Goal: Task Accomplishment & Management: Complete application form

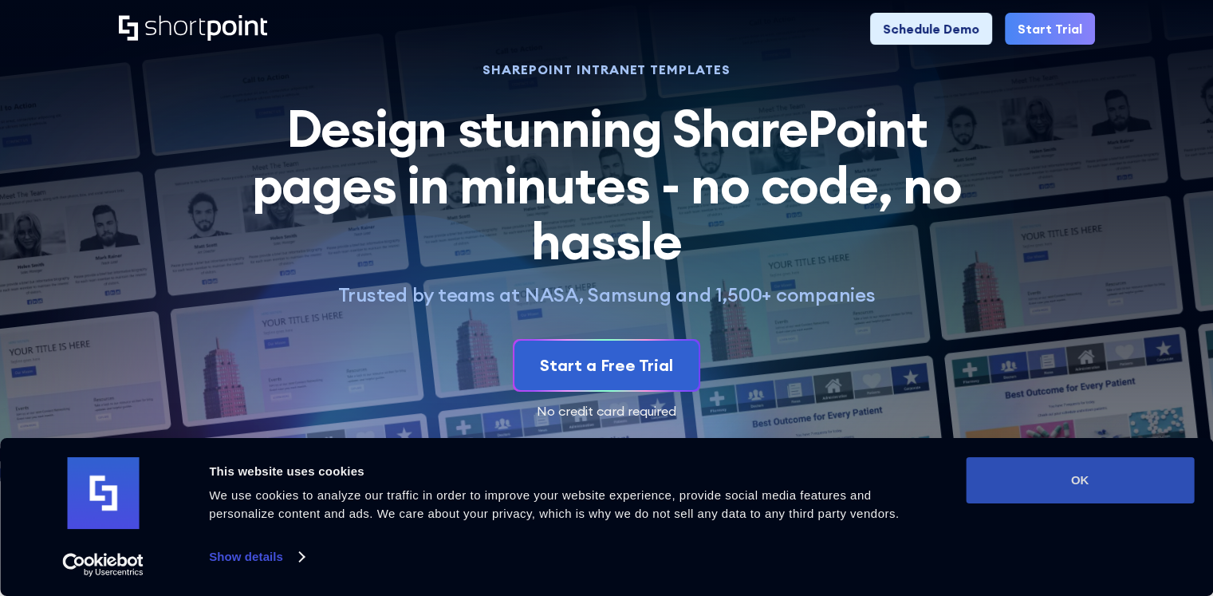
click at [995, 483] on button "OK" at bounding box center [1080, 480] width 228 height 46
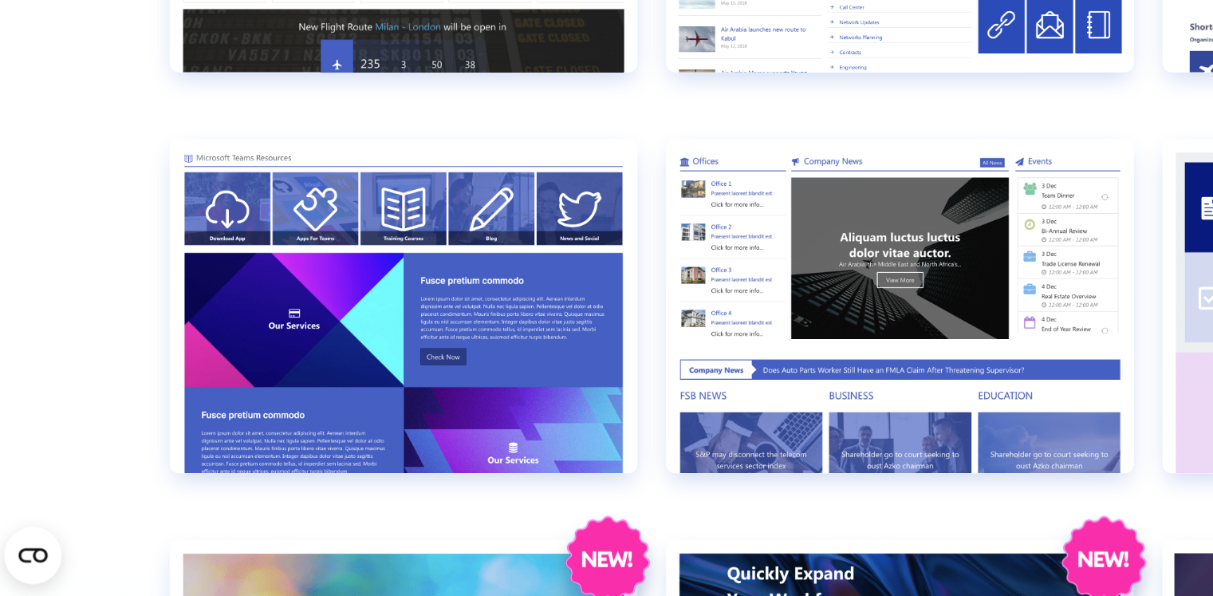
scroll to position [1362, 0]
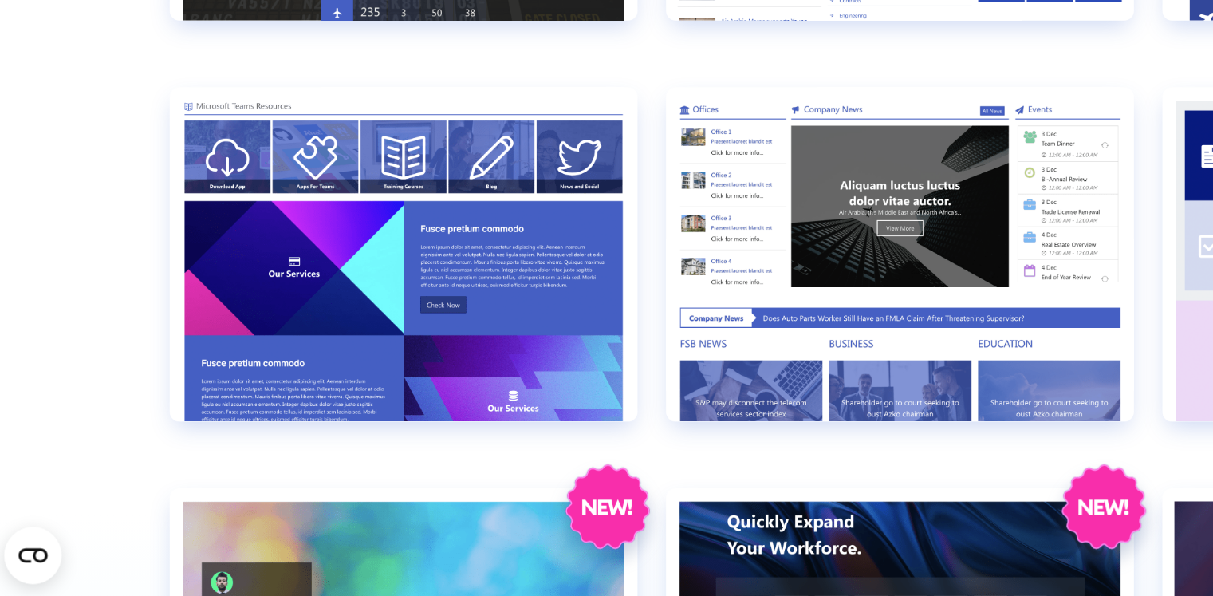
click at [55, 396] on section "Browse by: All Pages Transport Corporate Modern HR Others Social Travel Retail …" at bounding box center [606, 22] width 1213 height 1731
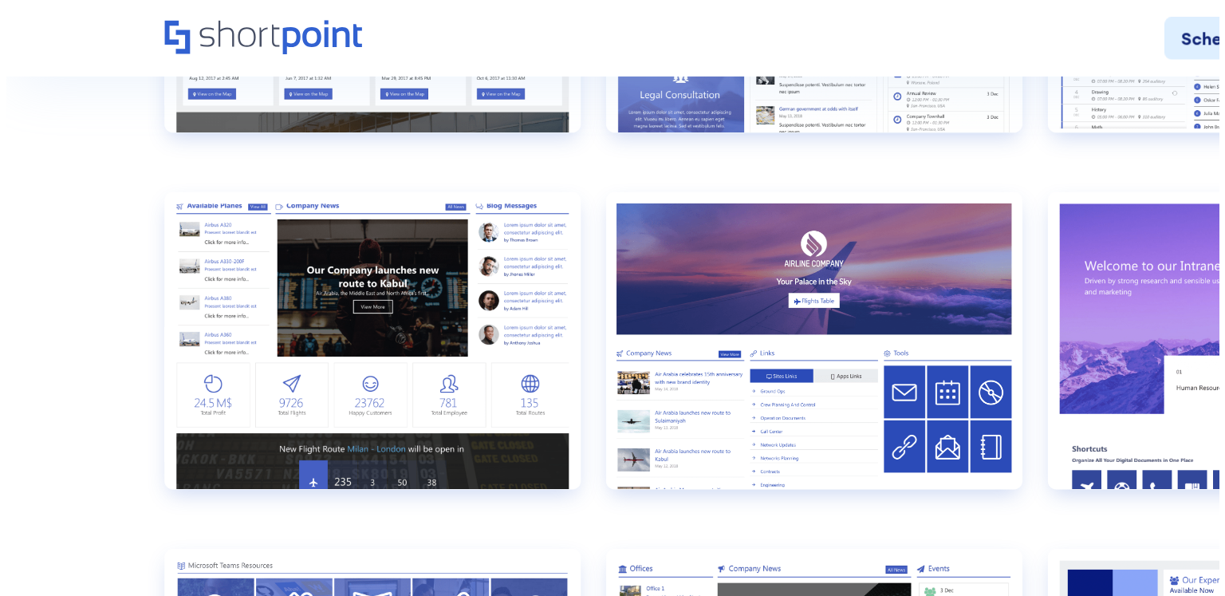
scroll to position [1205, 0]
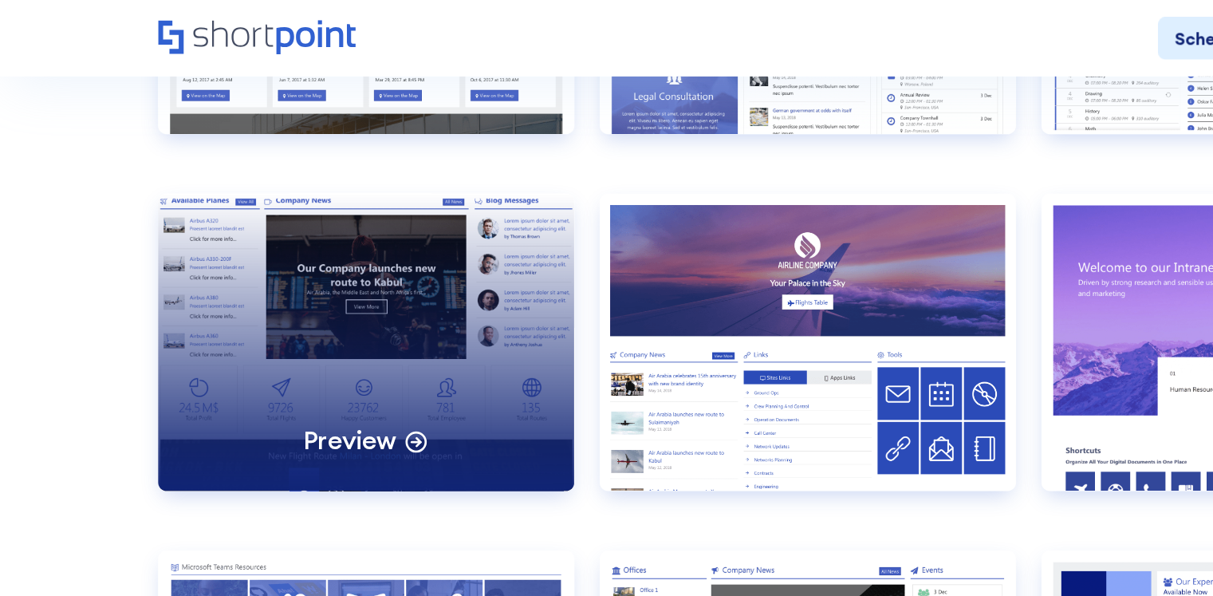
click at [231, 249] on div "Preview" at bounding box center [275, 256] width 313 height 223
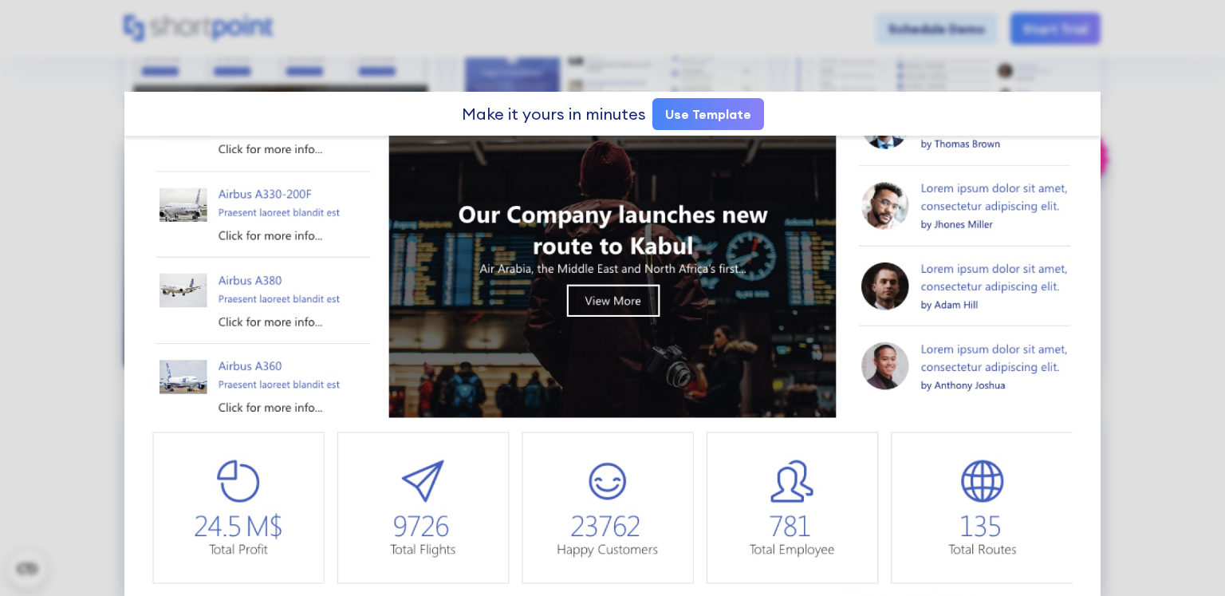
scroll to position [0, 0]
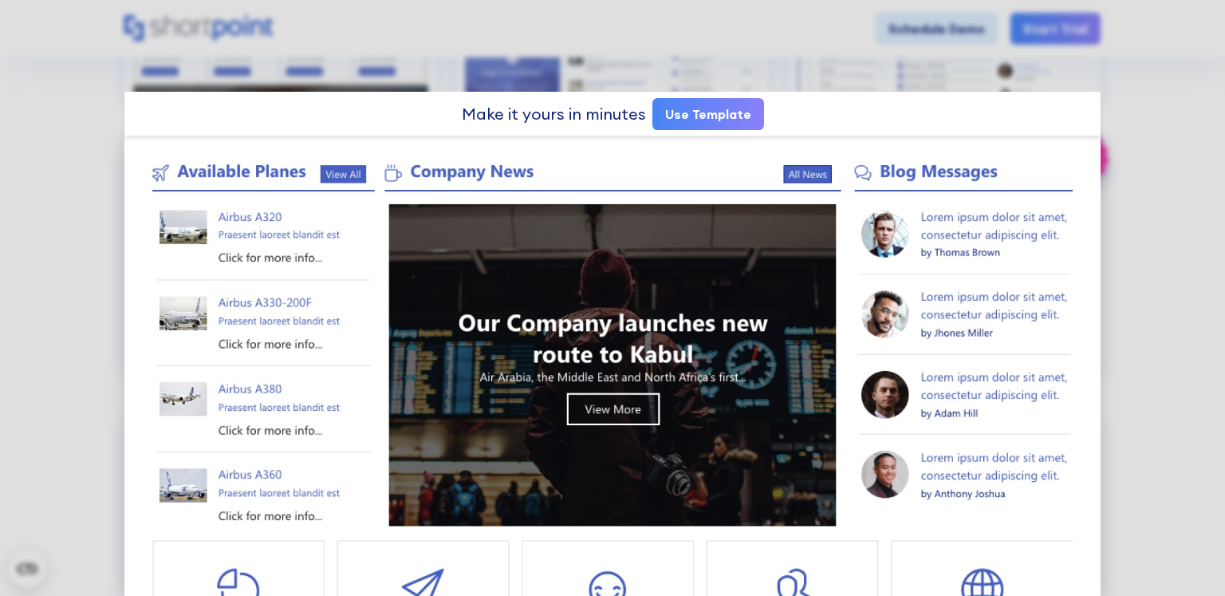
click at [711, 115] on link "Use Template" at bounding box center [708, 114] width 112 height 32
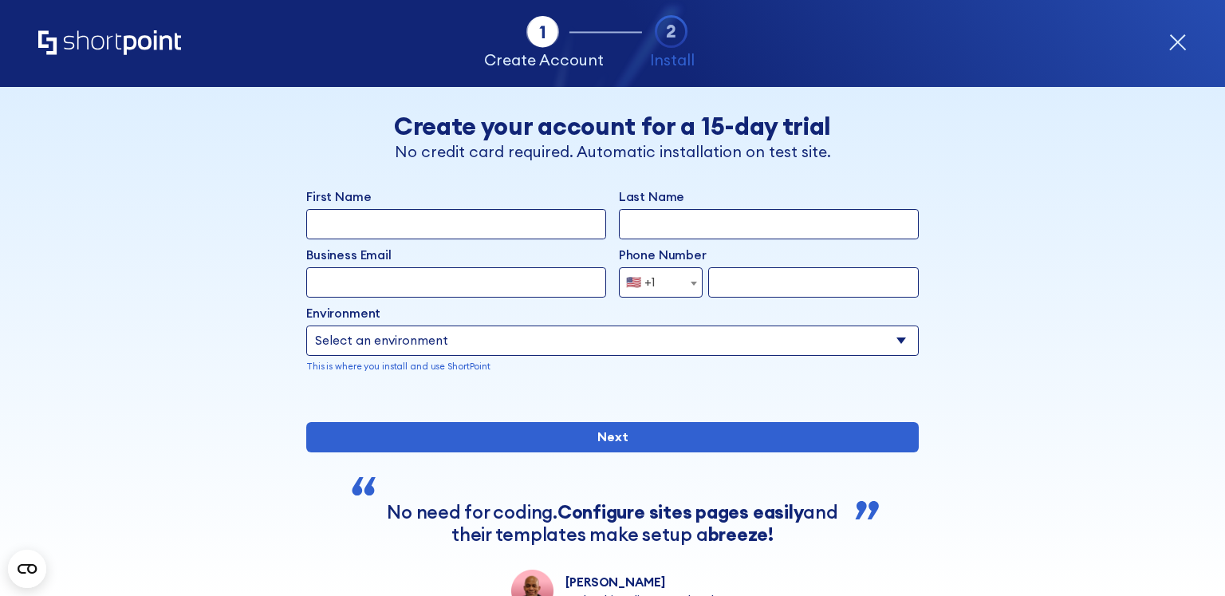
click at [395, 230] on input "First Name" at bounding box center [456, 224] width 300 height 30
type input "Tommy"
click at [653, 237] on input "Last Name" at bounding box center [769, 224] width 300 height 30
type input "Huynh"
click at [463, 288] on input "Business Email" at bounding box center [456, 282] width 300 height 30
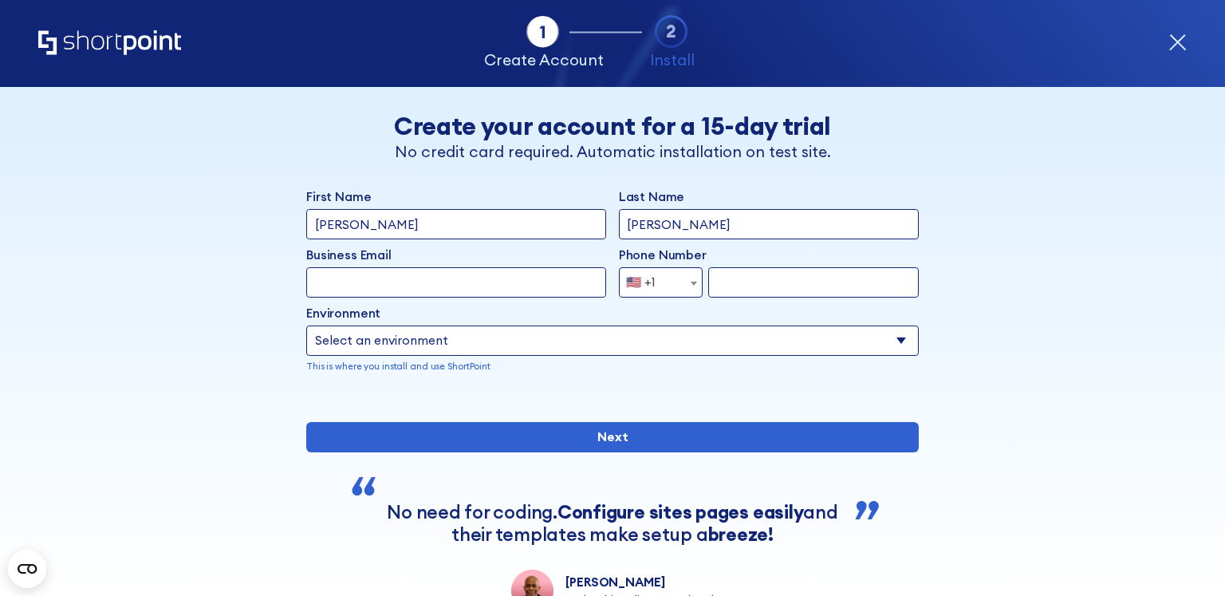
type input "Tommypersonals@gmail.com"
click at [773, 280] on input "form" at bounding box center [813, 282] width 211 height 30
type input "3464049312"
click at [483, 353] on select "Select an environment Microsoft 365 SharePoint Online SharePoint 2019 (On-Premi…" at bounding box center [612, 340] width 613 height 30
select select "SharePoint Online"
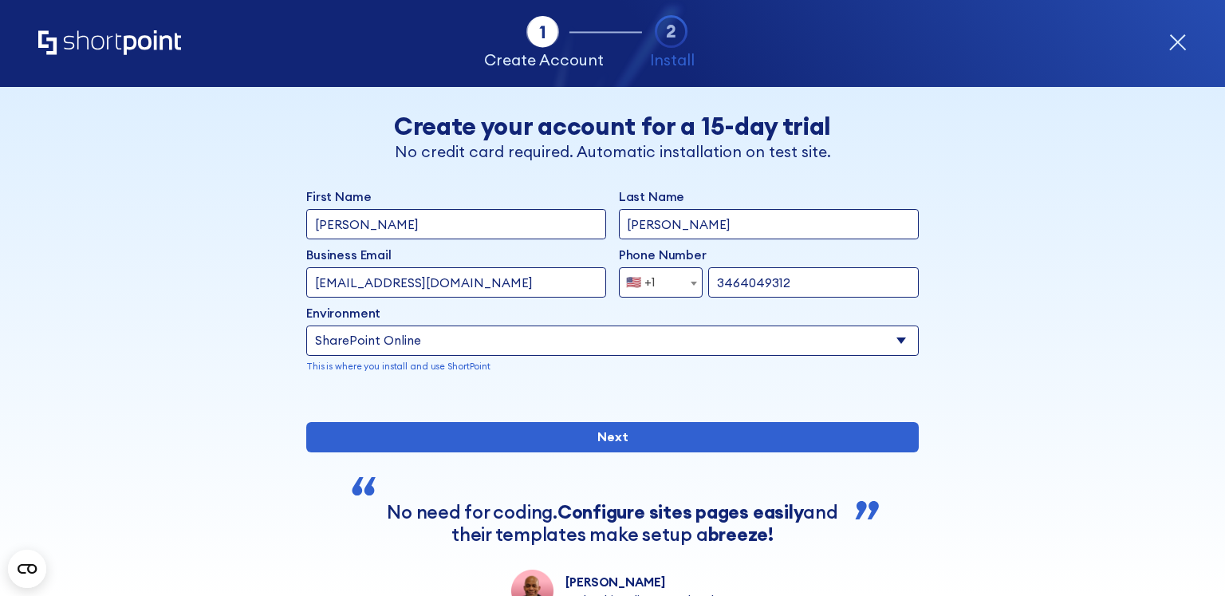
click at [306, 325] on select "Select an environment Microsoft 365 SharePoint Online SharePoint 2019 (On-Premi…" at bounding box center [612, 340] width 613 height 30
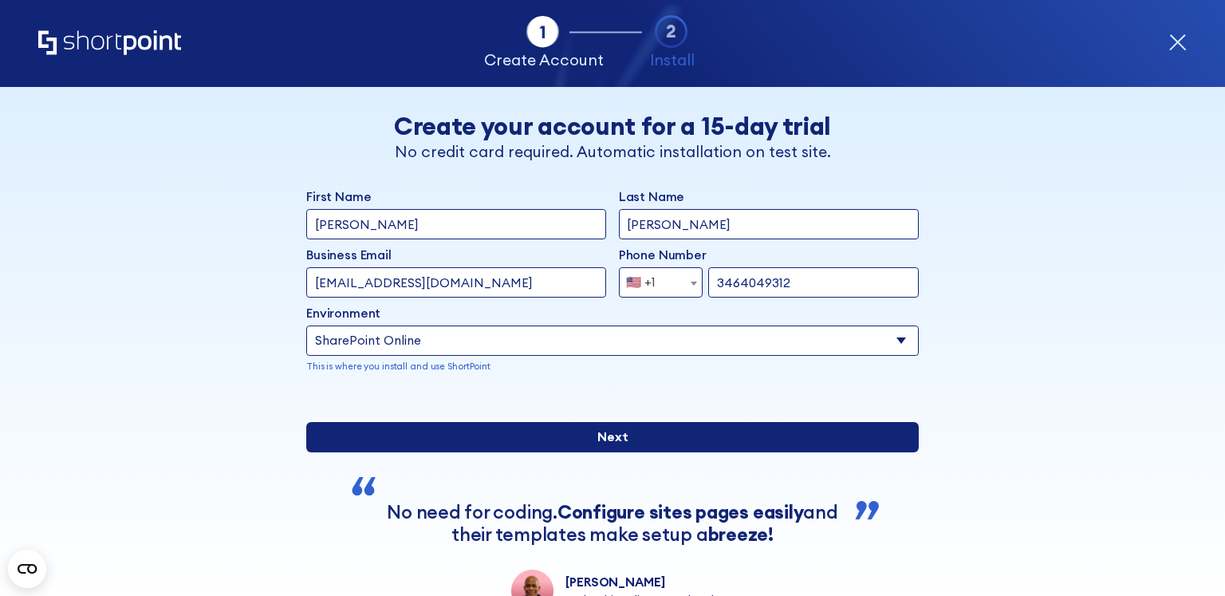
click at [469, 452] on input "Next" at bounding box center [612, 437] width 613 height 30
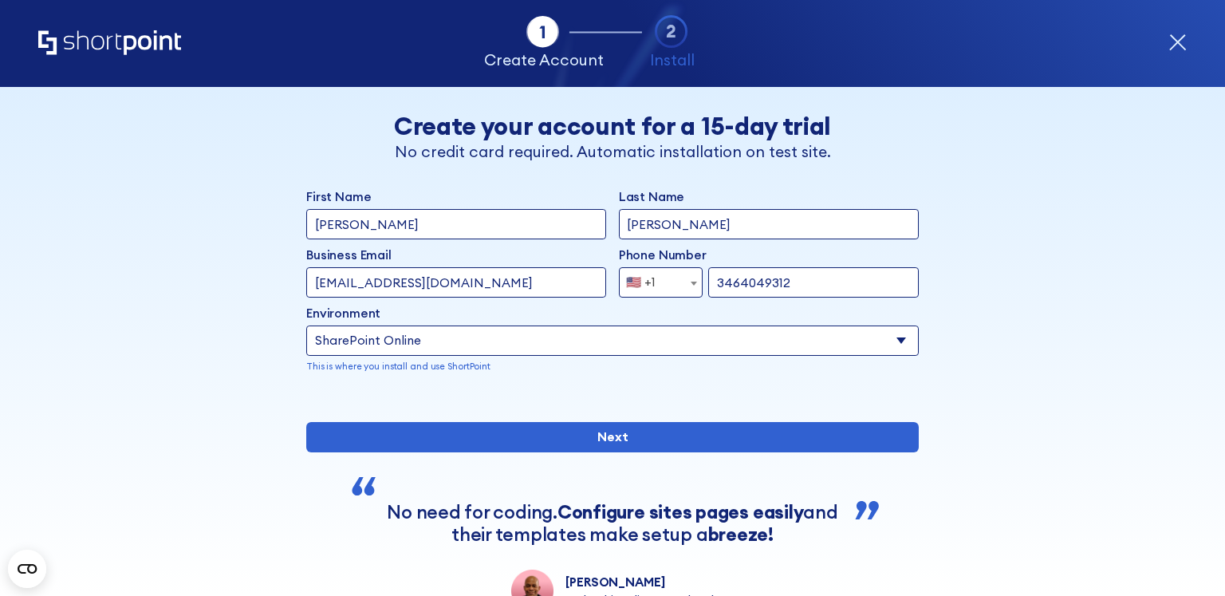
click at [405, 284] on input "Tommypersonal@gmail.com" at bounding box center [456, 282] width 300 height 30
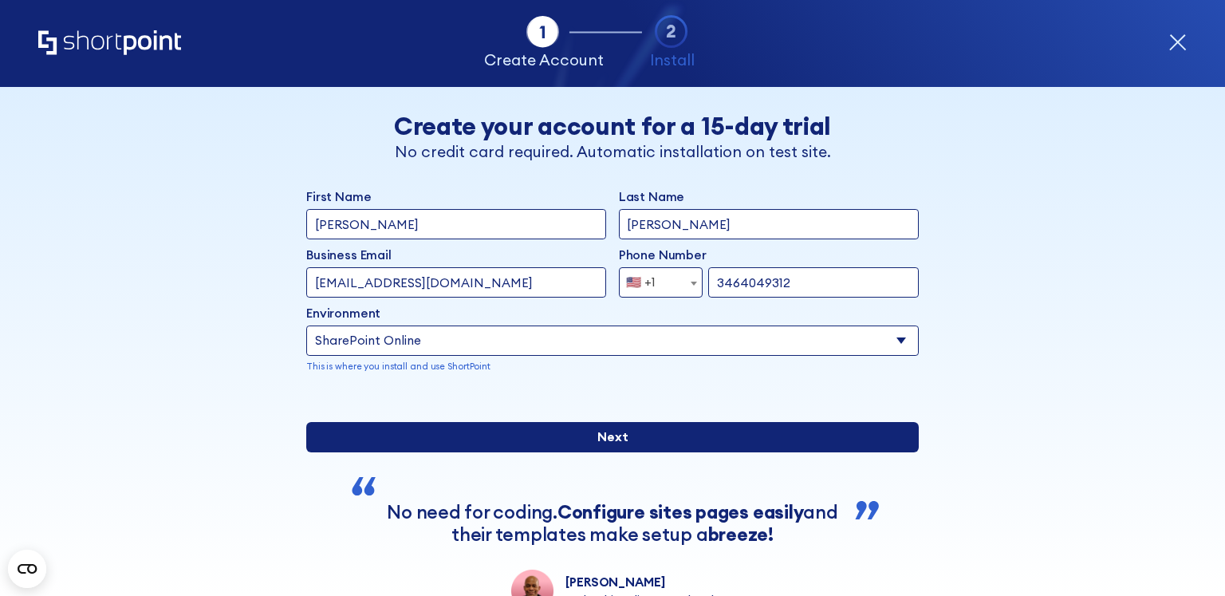
click at [514, 452] on input "Next" at bounding box center [612, 437] width 613 height 30
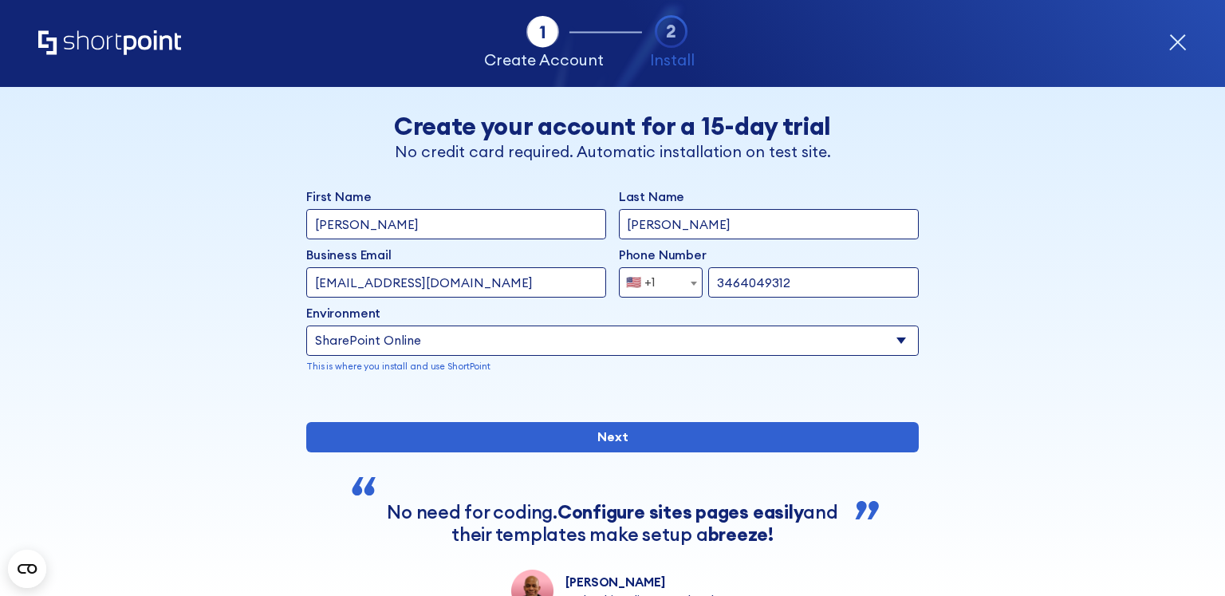
drag, startPoint x: 396, startPoint y: 283, endPoint x: 530, endPoint y: 314, distance: 136.8
click at [530, 314] on div "First Name Tommy Last Name Huynh Business Email Invalid Email Address Tommypers…" at bounding box center [612, 292] width 613 height 210
type input "T"
type input "anthonybusiness@gmail.com"
click at [306, 422] on input "Next" at bounding box center [612, 437] width 613 height 30
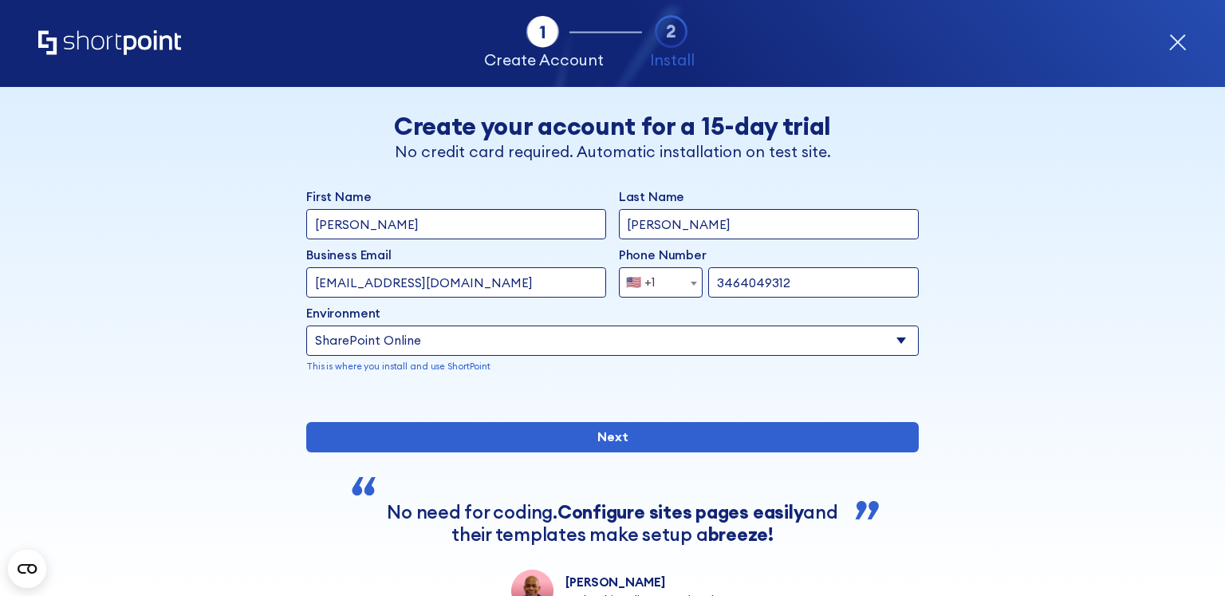
drag, startPoint x: 418, startPoint y: 282, endPoint x: 447, endPoint y: 283, distance: 28.8
click at [447, 283] on input "anthonybusiness@gmail.com" at bounding box center [456, 282] width 300 height 30
